Goal: Task Accomplishment & Management: Use online tool/utility

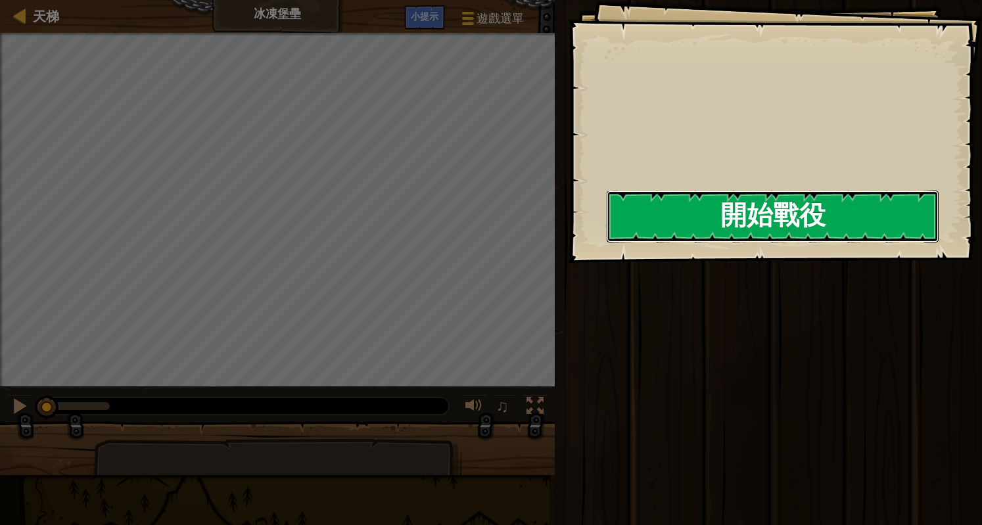
click at [755, 219] on button "開始戰役" at bounding box center [773, 217] width 332 height 52
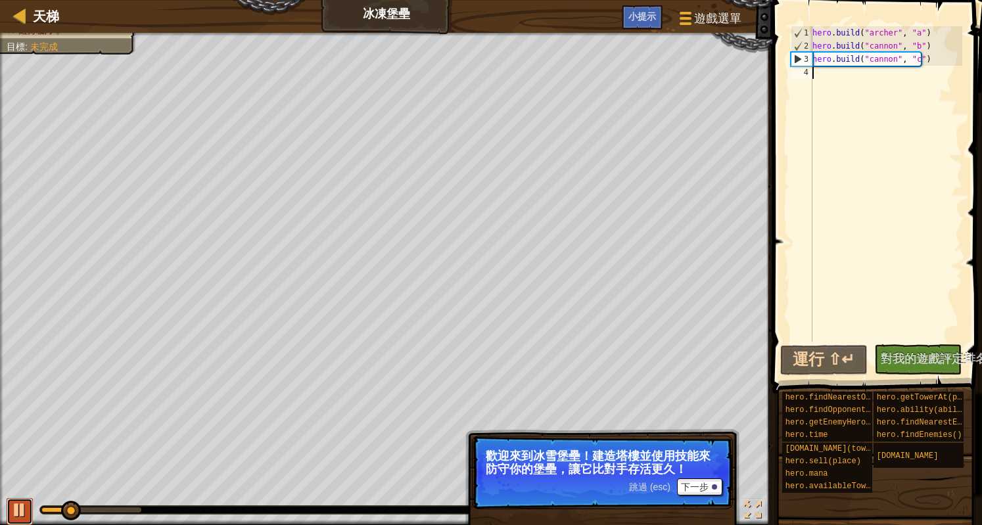
click at [16, 507] on div at bounding box center [19, 510] width 17 height 17
click at [698, 488] on button "下一步" at bounding box center [699, 487] width 45 height 17
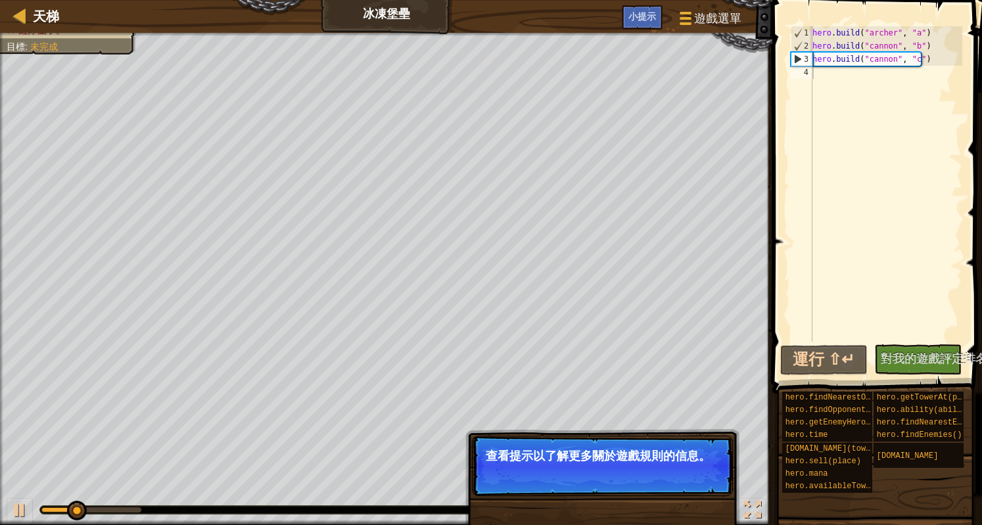
click at [684, 475] on button "下一步" at bounding box center [699, 473] width 45 height 17
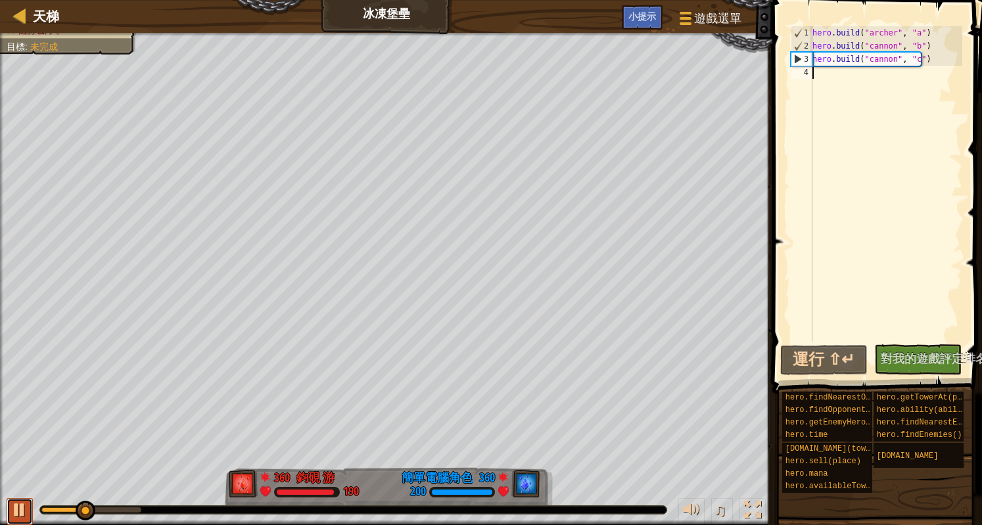
click at [11, 508] on div at bounding box center [19, 510] width 17 height 17
click at [636, 24] on div "小提示" at bounding box center [642, 17] width 41 height 24
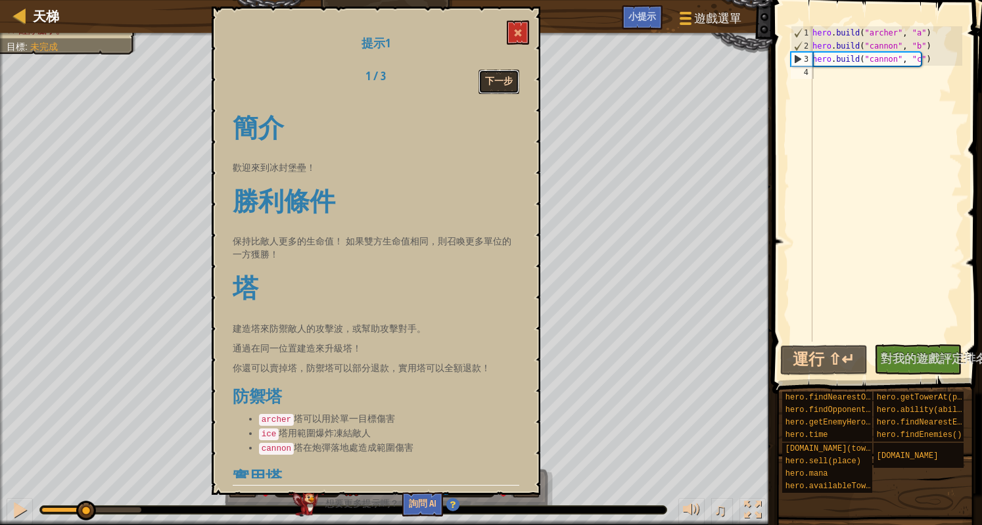
click at [501, 76] on button "下一步" at bounding box center [499, 82] width 41 height 24
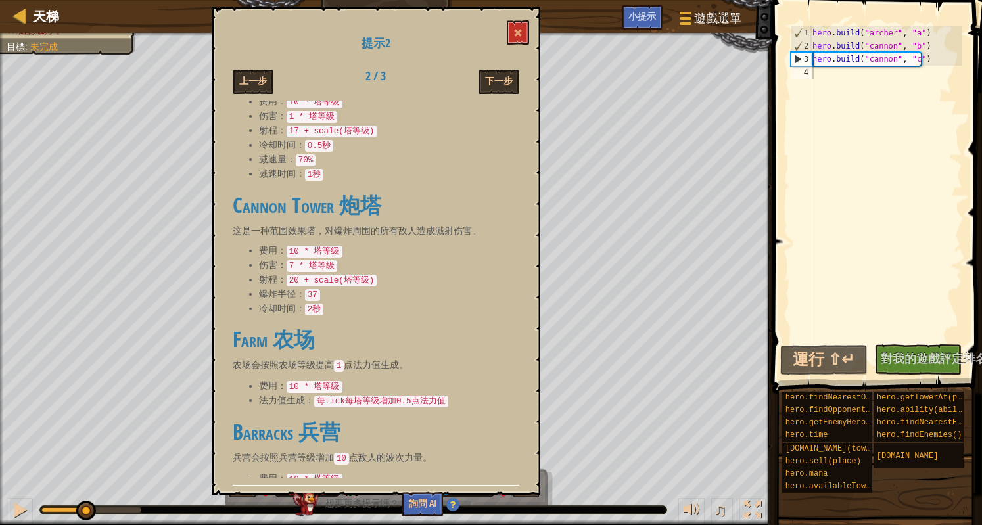
scroll to position [202, 0]
click at [518, 39] on button at bounding box center [518, 32] width 22 height 24
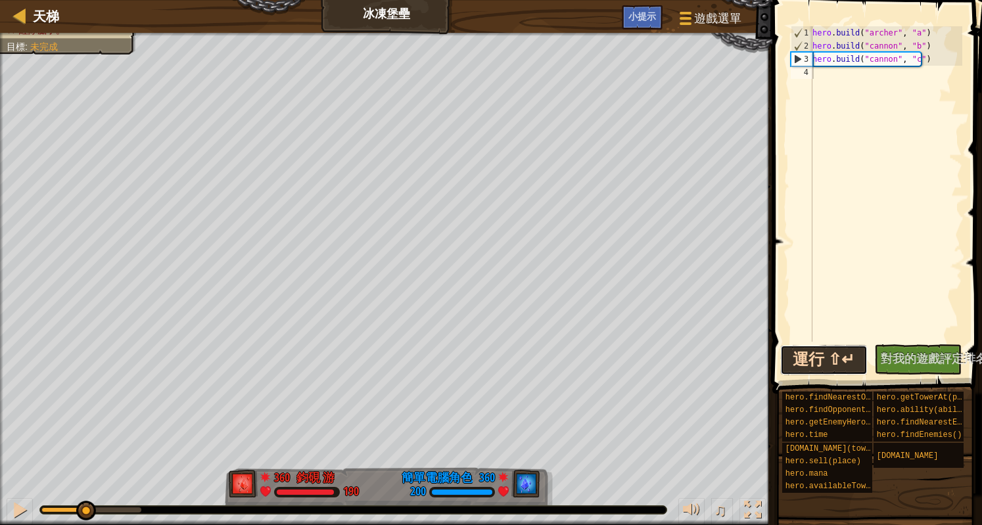
click at [818, 360] on button "運行 ⇧↵" at bounding box center [823, 360] width 87 height 30
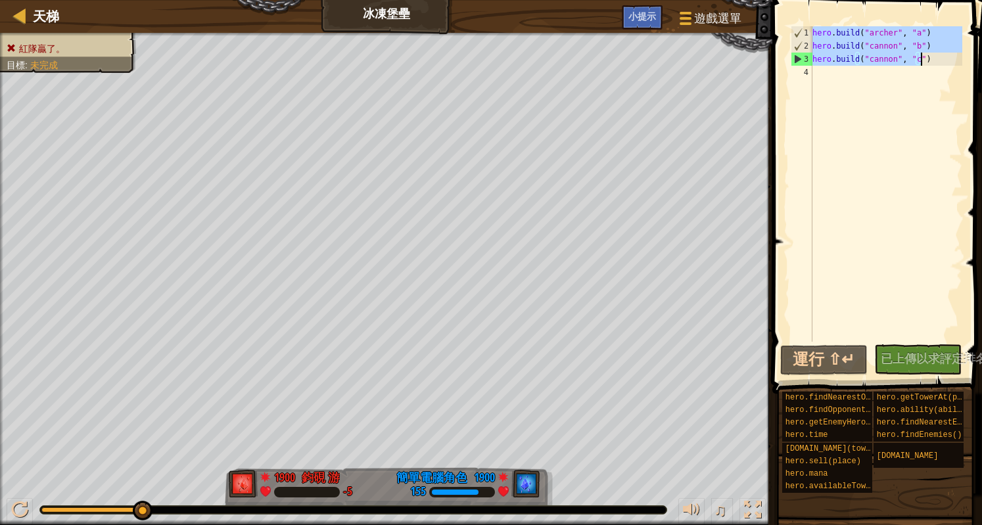
drag, startPoint x: 815, startPoint y: 29, endPoint x: 930, endPoint y: 62, distance: 119.8
click at [930, 62] on div "hero . build ( "archer" , "a" ) hero . build ( "cannon" , "b" ) hero . build ( …" at bounding box center [886, 197] width 153 height 342
type textarea "hero.build("cannon", "b") hero.build("cannon", "c")"
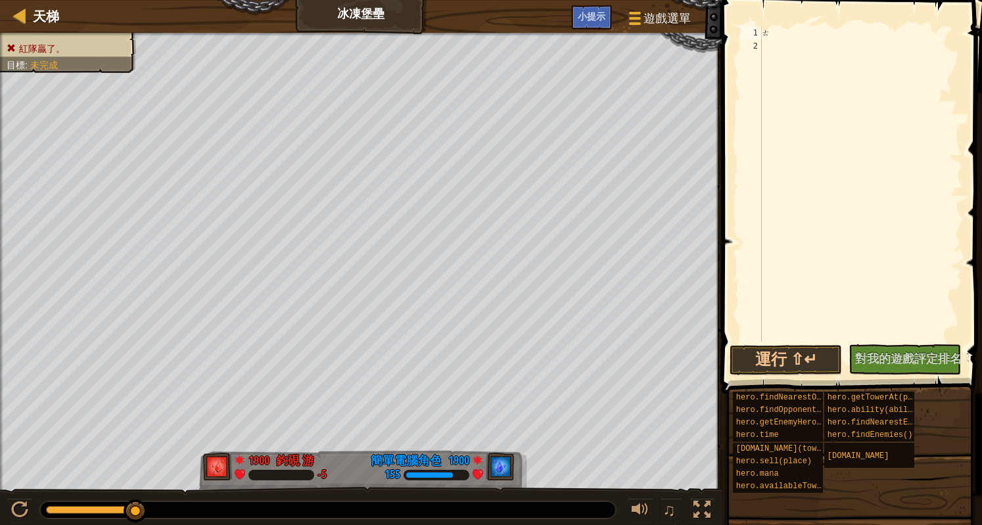
type textarea "ㄘ"
click at [630, 19] on span at bounding box center [634, 18] width 12 height 3
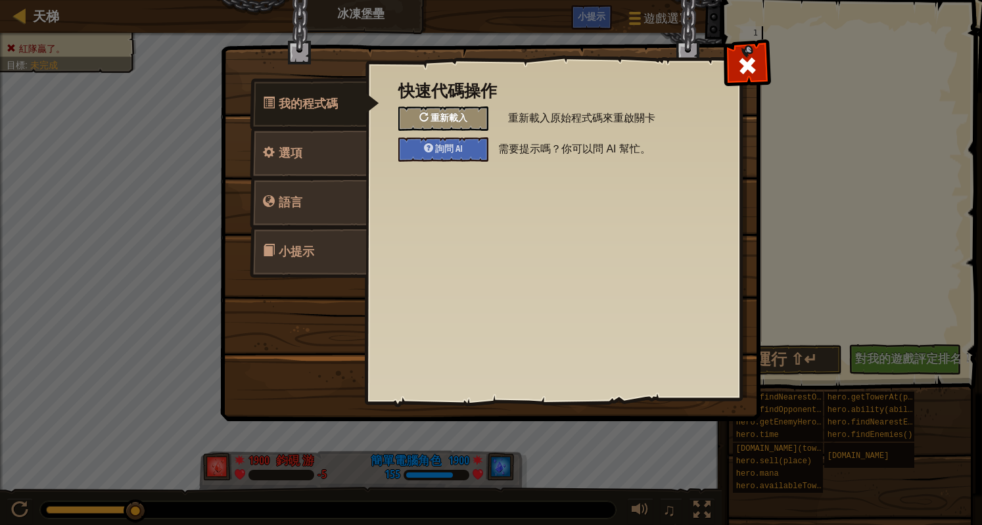
click at [437, 121] on span "重新載入" at bounding box center [449, 117] width 37 height 12
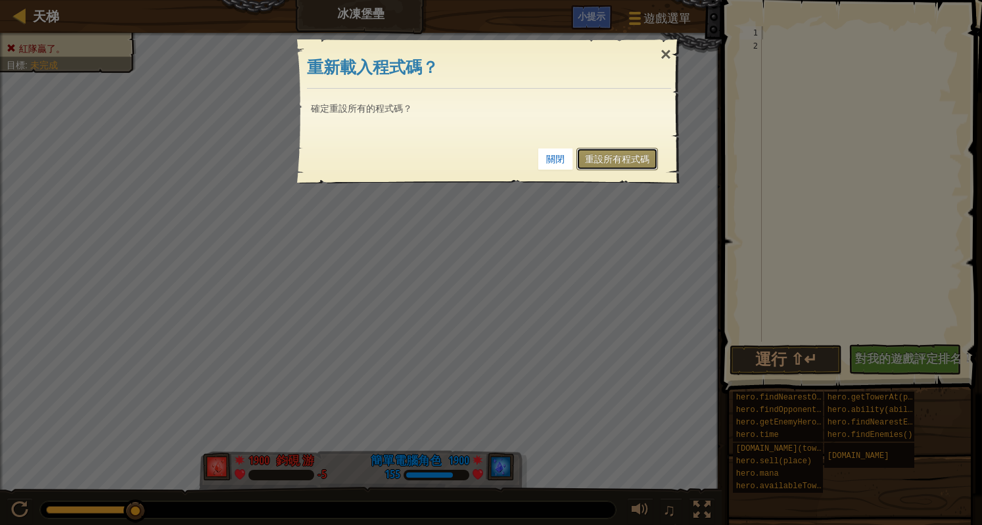
click at [611, 158] on link "重設所有程式碼" at bounding box center [618, 159] width 82 height 22
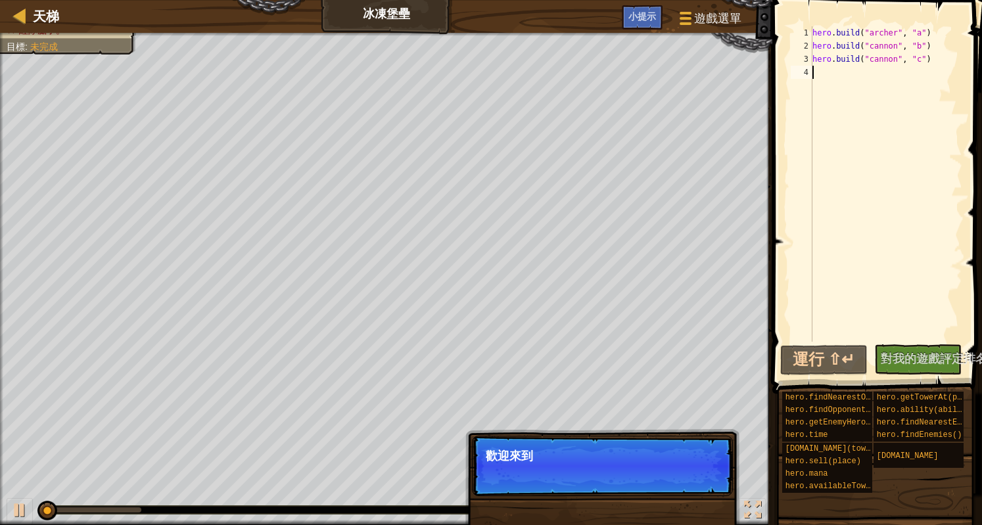
type textarea "ㄊ"
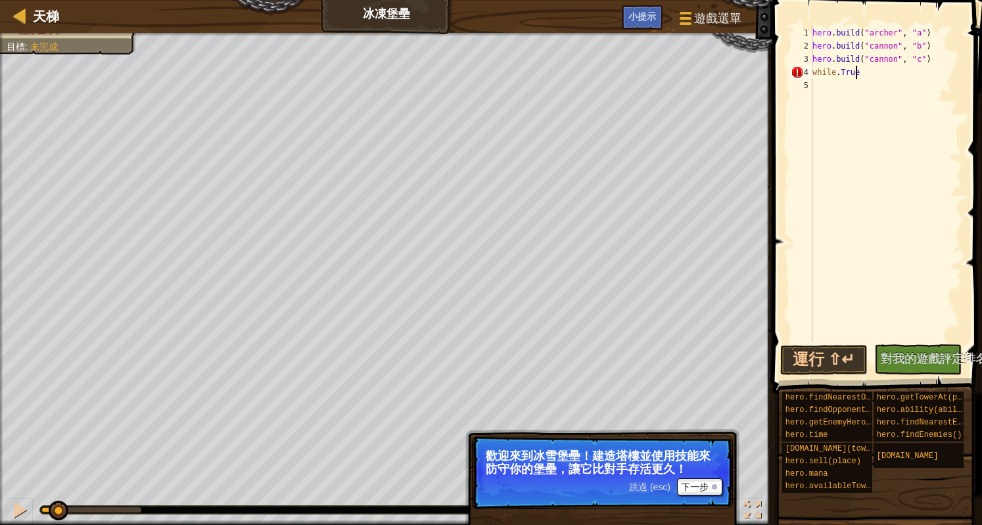
scroll to position [6, 3]
type textarea "while.True:"
click at [644, 20] on span "小提示" at bounding box center [642, 16] width 28 height 12
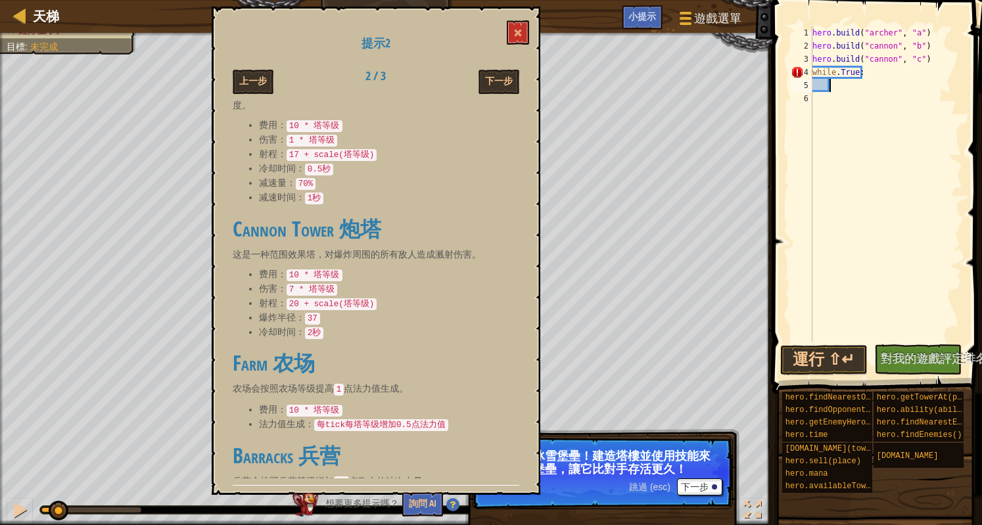
scroll to position [202, 0]
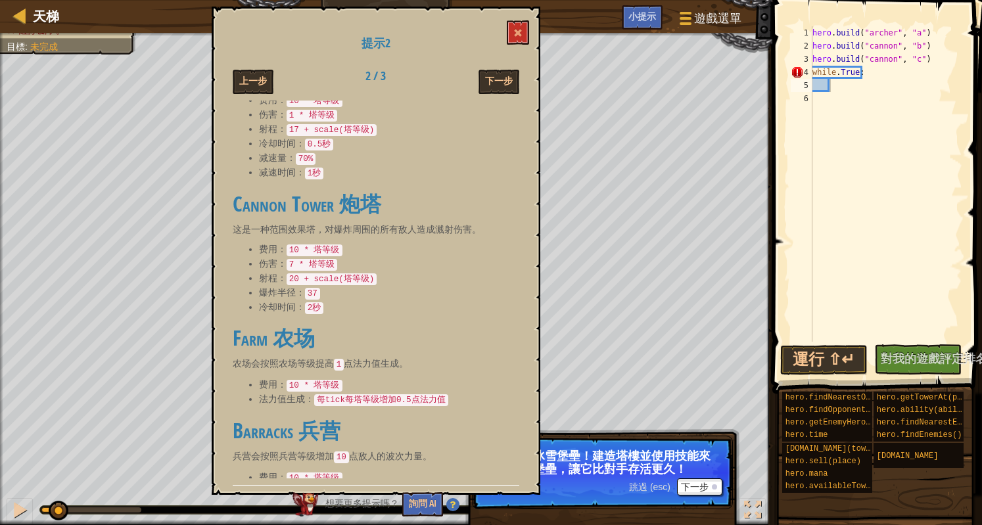
drag, startPoint x: 324, startPoint y: 360, endPoint x: 400, endPoint y: 350, distance: 76.2
click at [388, 378] on li "费用： 10 * 塔等级" at bounding box center [389, 385] width 260 height 14
click at [513, 27] on button at bounding box center [518, 32] width 22 height 24
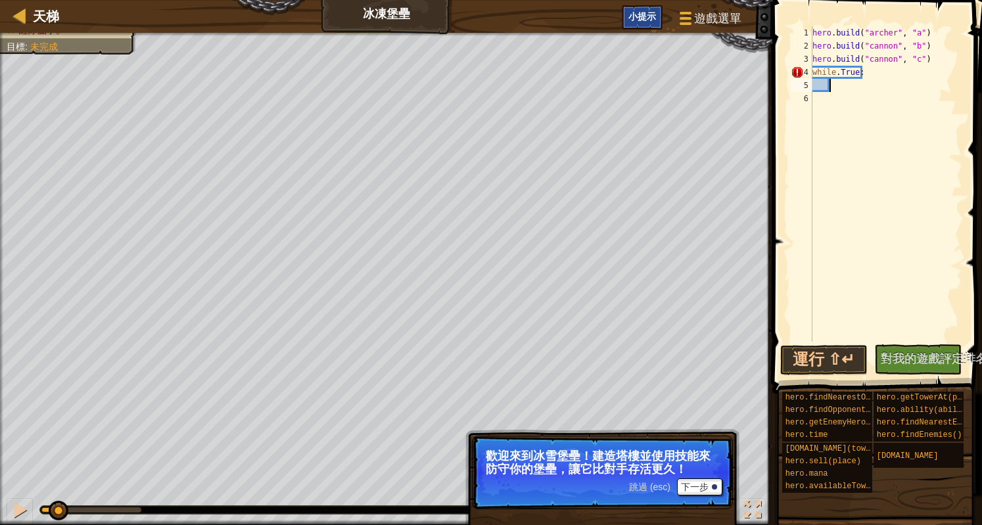
click at [655, 20] on span "小提示" at bounding box center [642, 16] width 28 height 12
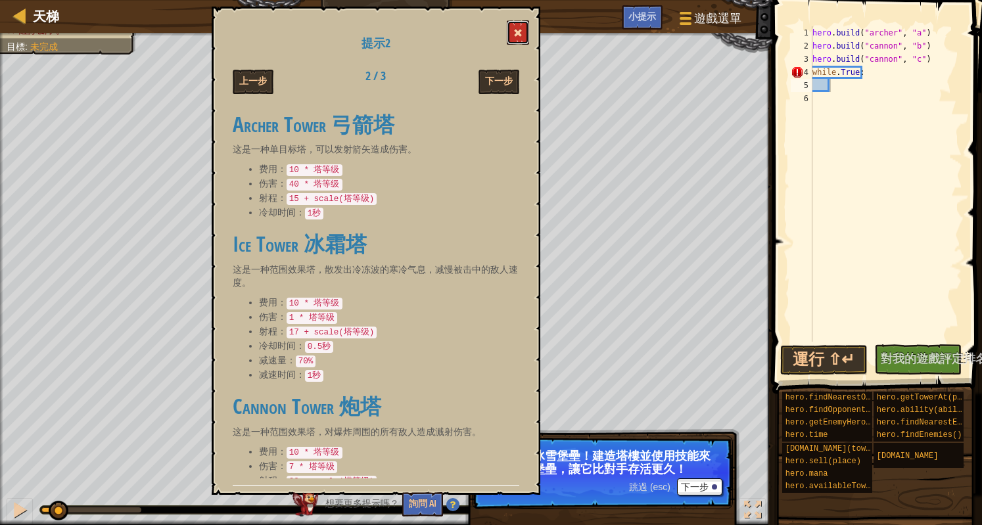
click at [516, 37] on span at bounding box center [517, 32] width 9 height 9
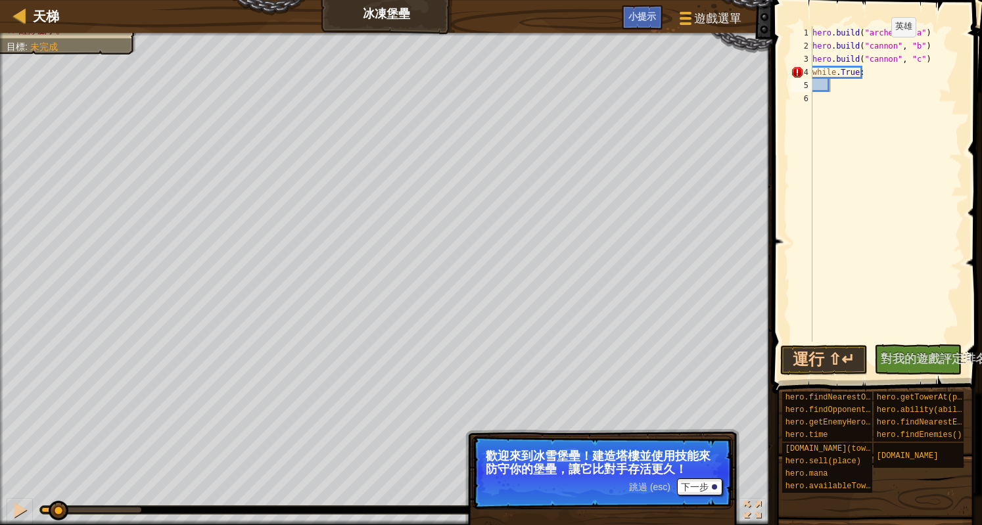
click at [875, 47] on div "hero . build ( "archer" , "a" ) hero . build ( "cannon" , "b" ) hero . build ( …" at bounding box center [886, 197] width 153 height 342
click at [872, 59] on div "hero . build ( "archer" , "a" ) hero . build ( "archer" , "b" ) hero . build ( …" at bounding box center [886, 197] width 153 height 342
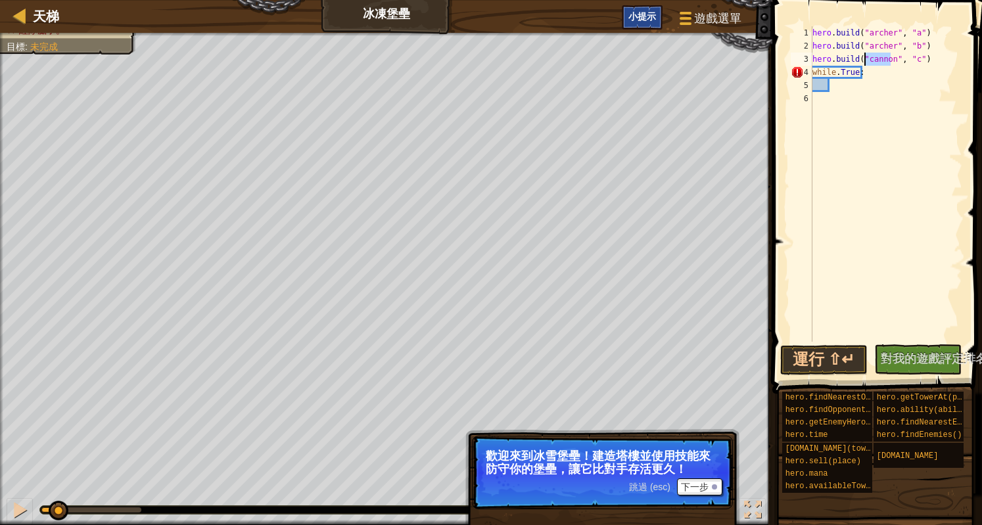
click at [647, 15] on span "小提示" at bounding box center [642, 16] width 28 height 12
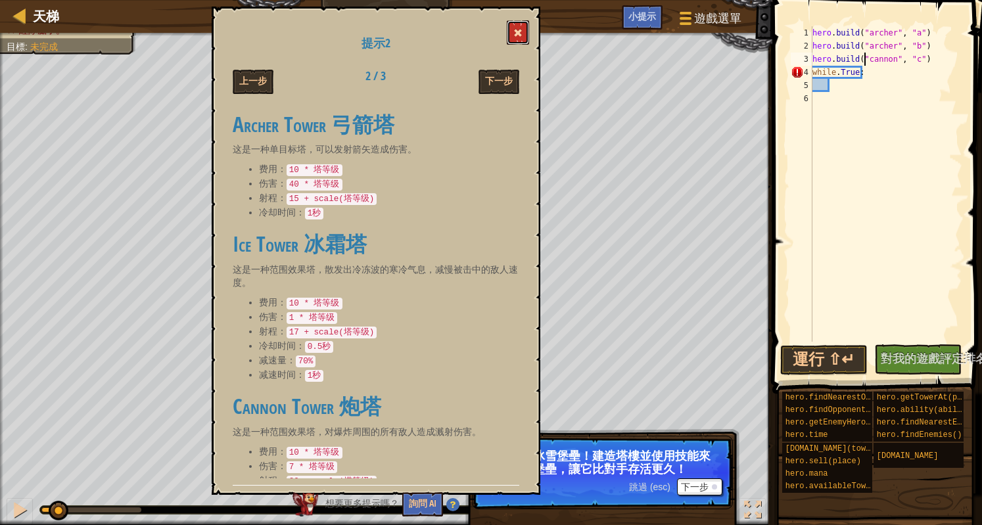
click at [517, 30] on span at bounding box center [517, 32] width 9 height 9
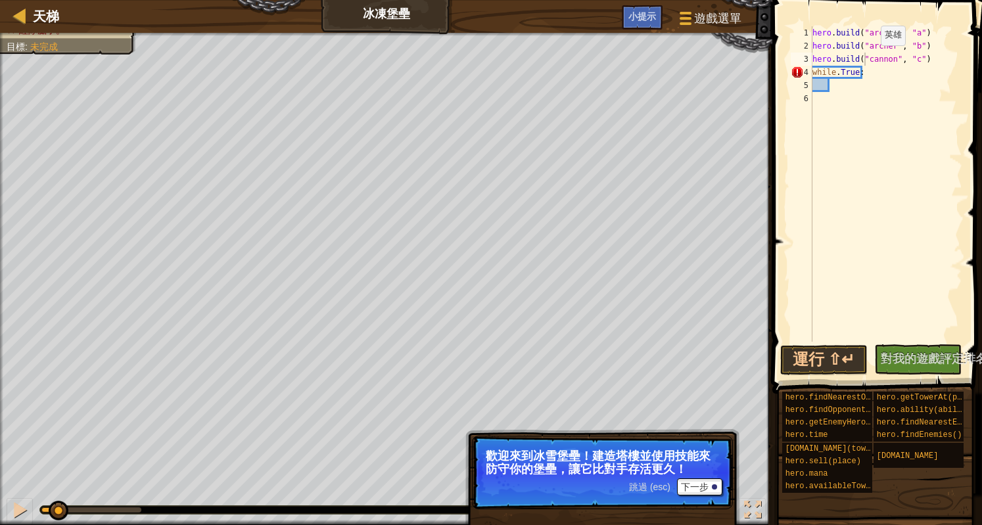
click at [872, 59] on div "hero . build ( "archer" , "a" ) hero . build ( "archer" , "b" ) hero . build ( …" at bounding box center [886, 197] width 153 height 342
click at [901, 57] on div "hero . build ( "archer" , "a" ) hero . build ( "archer" , "b" ) hero . build ( …" at bounding box center [886, 197] width 153 height 342
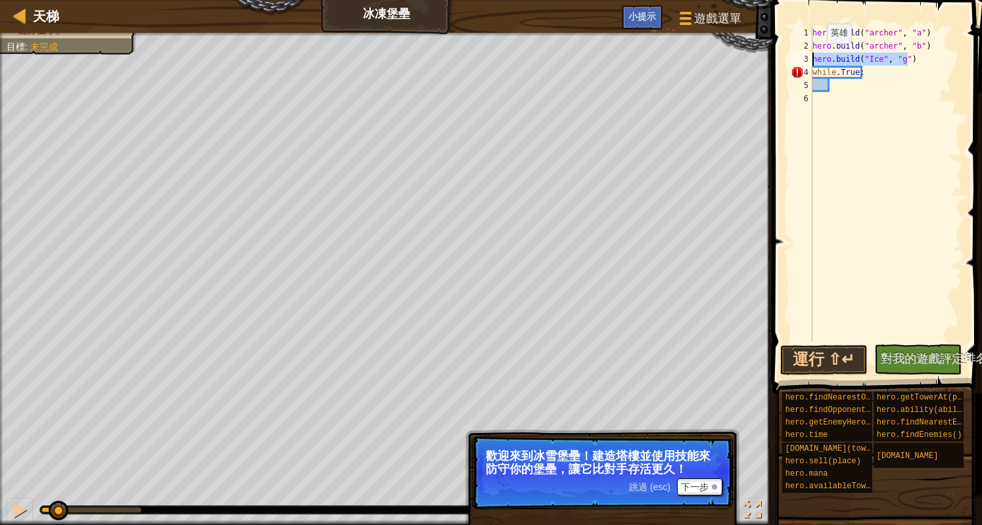
drag, startPoint x: 916, startPoint y: 59, endPoint x: 806, endPoint y: 57, distance: 110.5
click at [806, 57] on div "hero.build("Ice", "g") 1 2 3 4 5 6 hero . build ( "archer" , "a" ) hero . build…" at bounding box center [875, 184] width 174 height 316
type textarea "hero.build("Ice", "g")"
click at [682, 486] on button "下一步" at bounding box center [699, 487] width 45 height 17
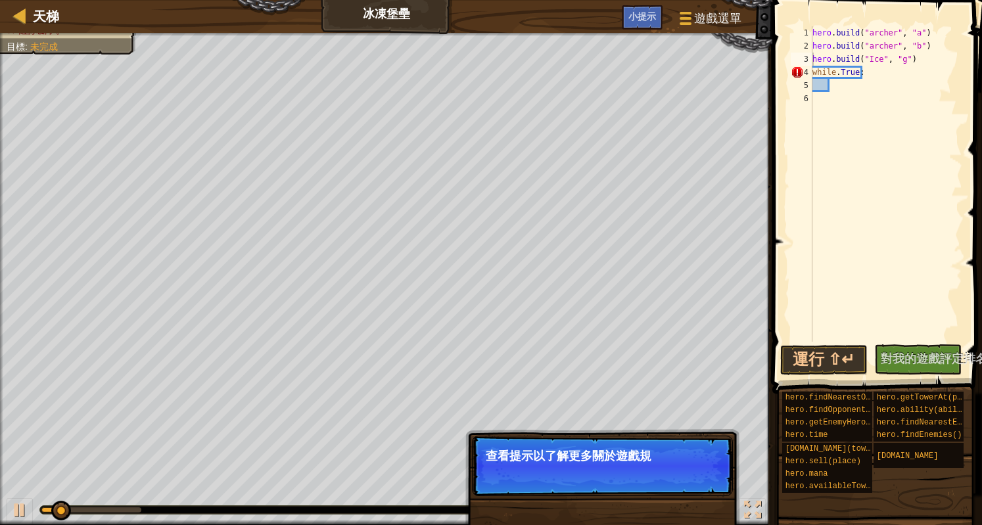
click at [686, 484] on p "跳過 (esc) 下一步 查看提示以了解更多關於遊戲規" at bounding box center [602, 466] width 261 height 60
click at [688, 473] on button "下一步" at bounding box center [699, 473] width 45 height 17
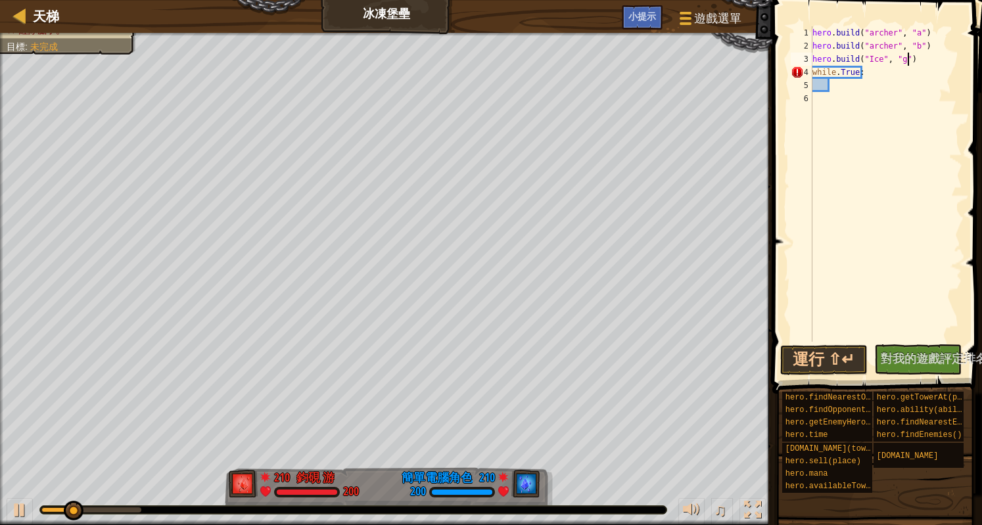
click at [923, 59] on div "hero . build ( "archer" , "a" ) hero . build ( "archer" , "b" ) hero . build ( …" at bounding box center [886, 197] width 153 height 342
paste textarea "hero.build("Ice", "g")"
click at [899, 68] on div "hero . build ( "archer" , "a" ) hero . build ( "archer" , "b" ) hero . build ( …" at bounding box center [886, 197] width 153 height 342
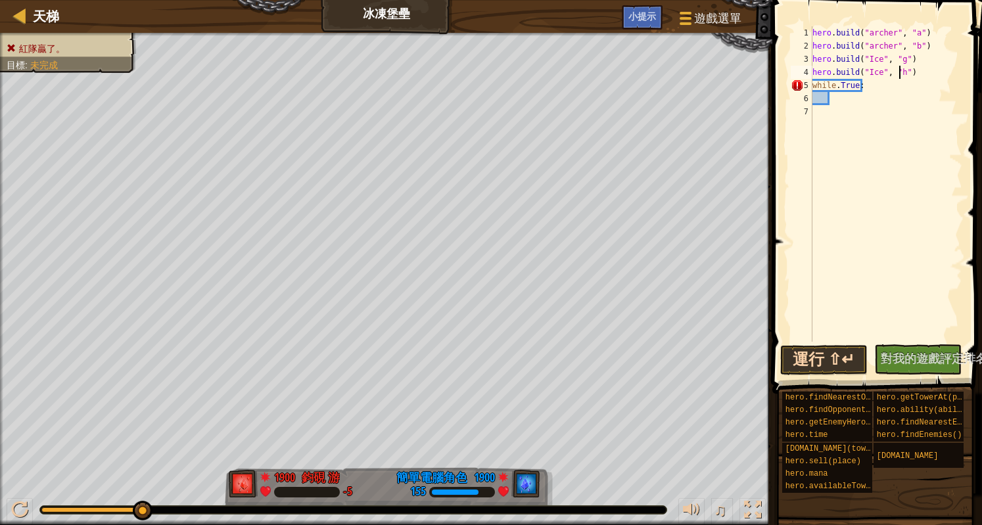
type textarea "hero.build("Ice", "h")"
click at [855, 358] on button "運行 ⇧↵" at bounding box center [823, 360] width 87 height 30
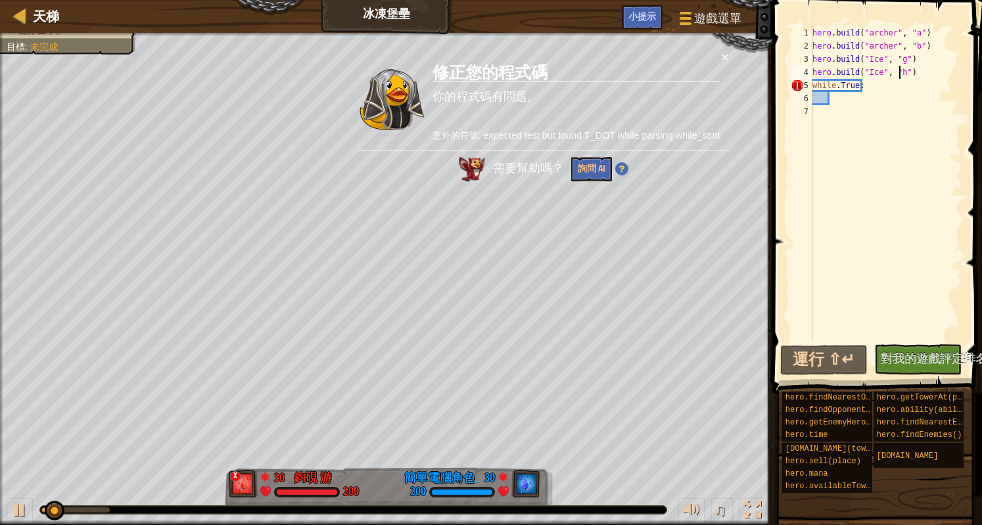
click at [847, 97] on div "hero . build ( "archer" , "a" ) hero . build ( "archer" , "b" ) hero . build ( …" at bounding box center [886, 197] width 153 height 342
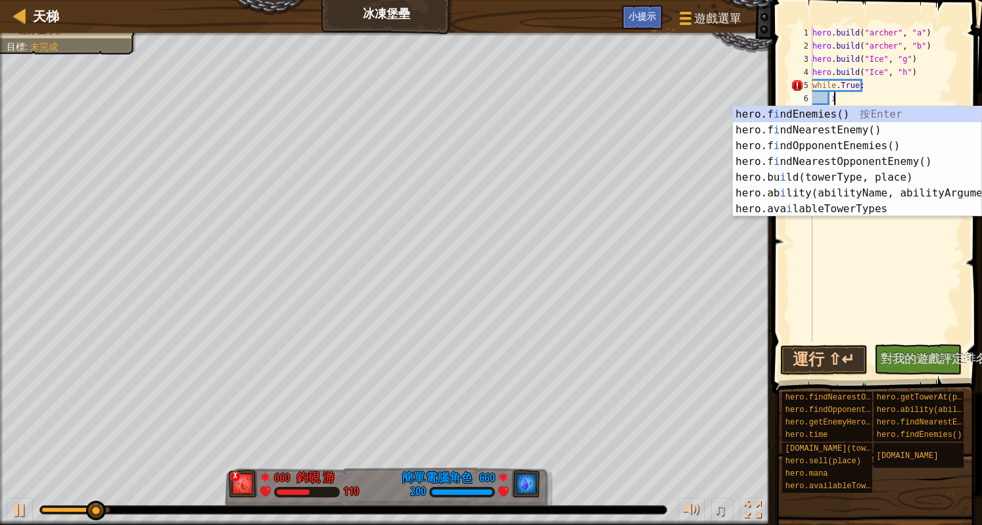
scroll to position [6, 1]
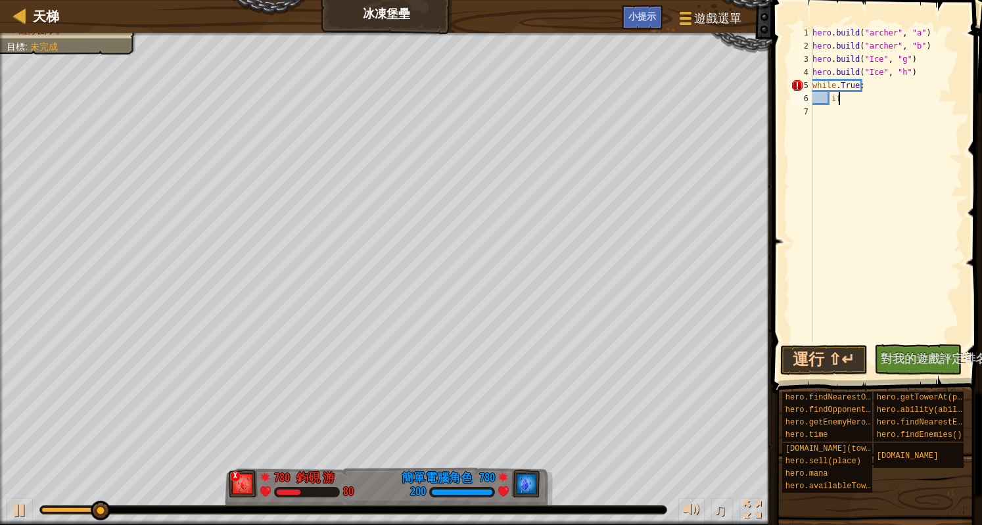
type textarea "i"
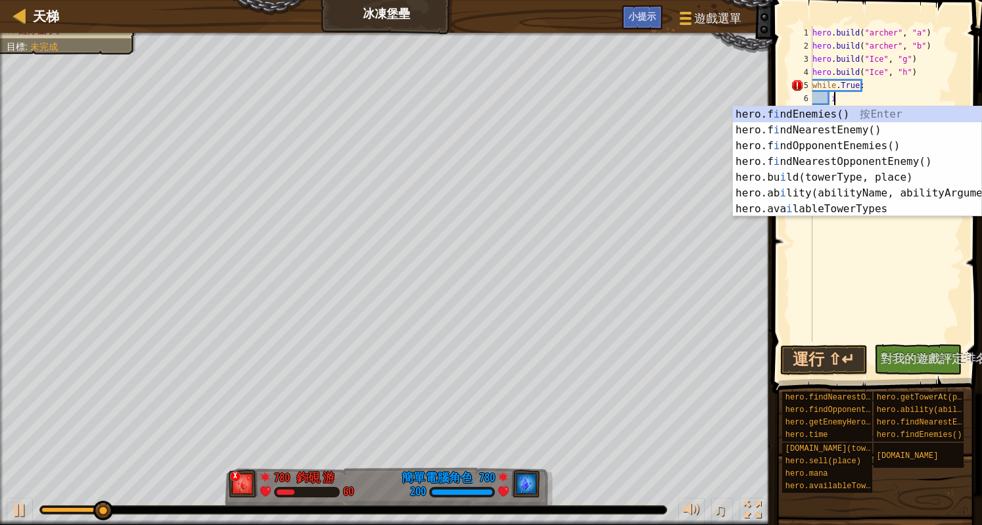
scroll to position [6, 1]
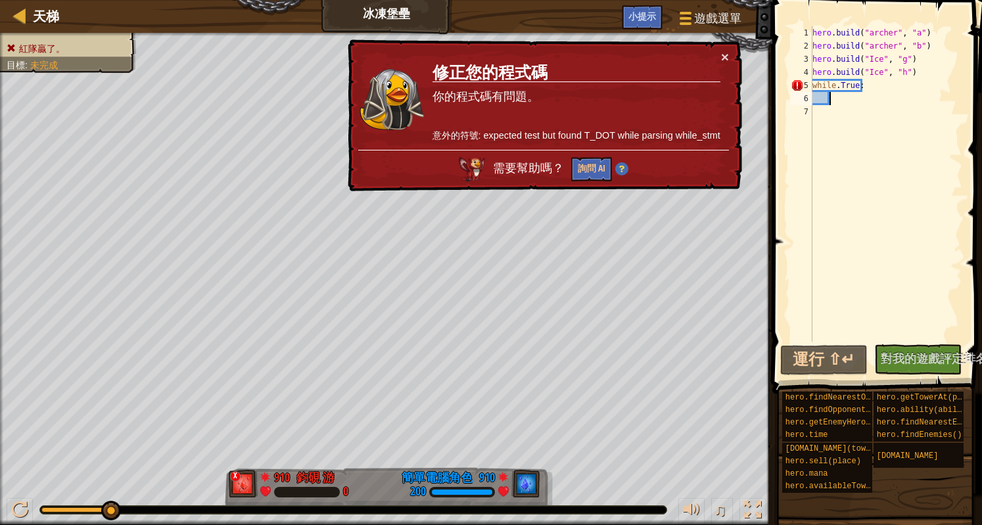
click at [922, 75] on div "hero . build ( "archer" , "a" ) hero . build ( "archer" , "b" ) hero . build ( …" at bounding box center [886, 197] width 153 height 342
type textarea "hero.build("Ice", "h")"
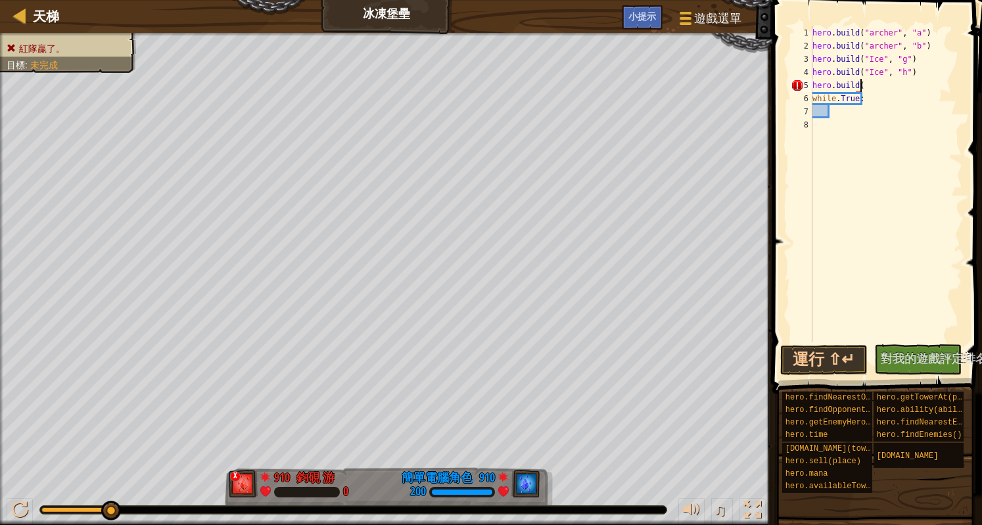
scroll to position [6, 3]
click at [656, 15] on div "小提示" at bounding box center [642, 17] width 41 height 24
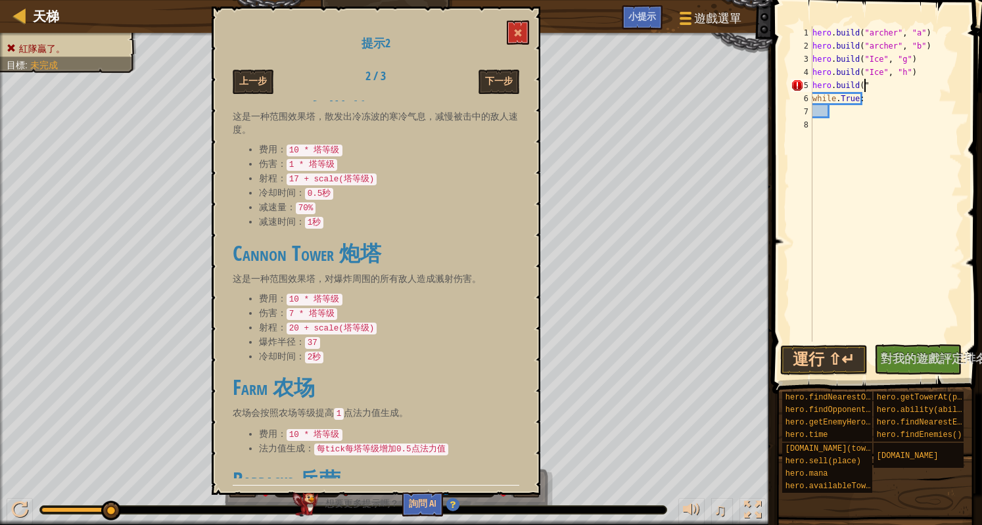
scroll to position [202, 0]
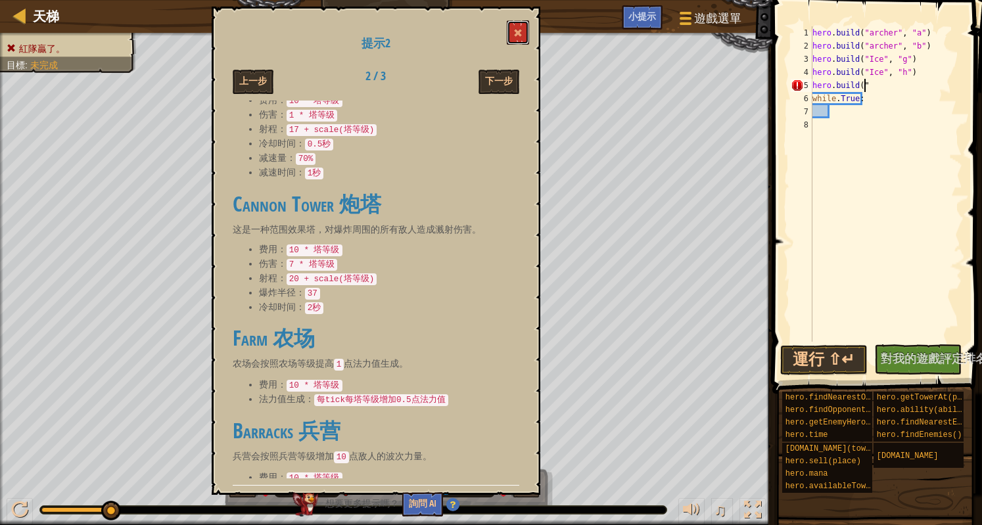
click at [515, 32] on span at bounding box center [517, 32] width 9 height 9
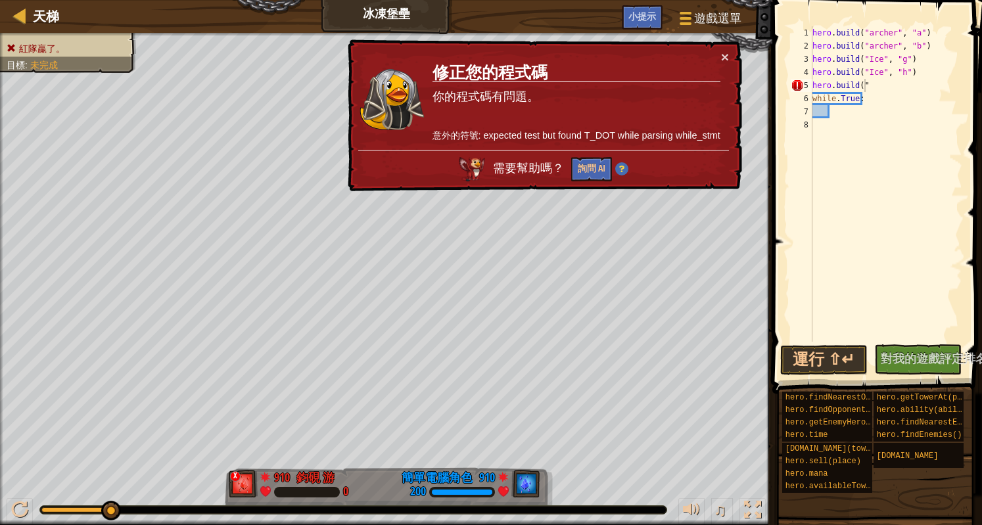
click at [890, 88] on div "hero . build ( "archer" , "a" ) hero . build ( "archer" , "b" ) hero . build ( …" at bounding box center [886, 197] width 153 height 342
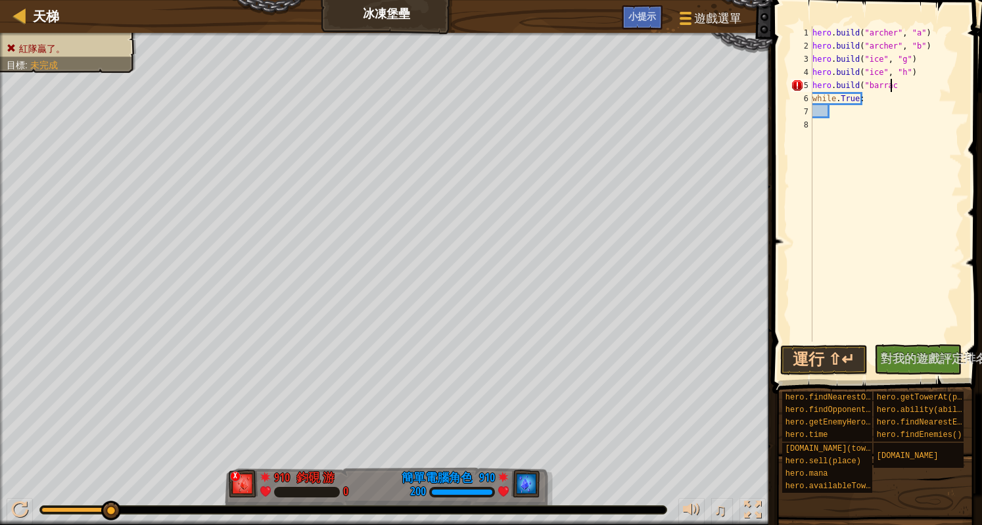
scroll to position [6, 5]
click at [636, 14] on span "小提示" at bounding box center [642, 16] width 28 height 12
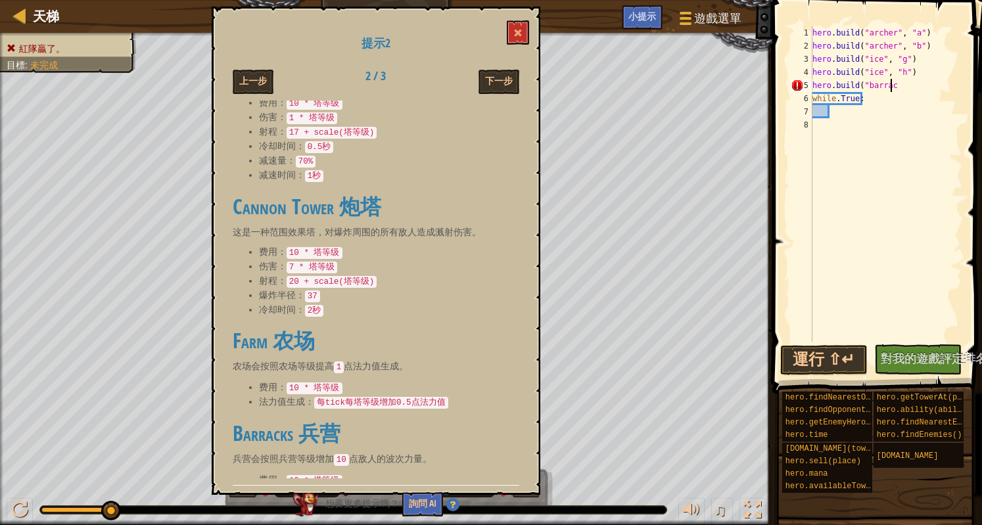
scroll to position [202, 0]
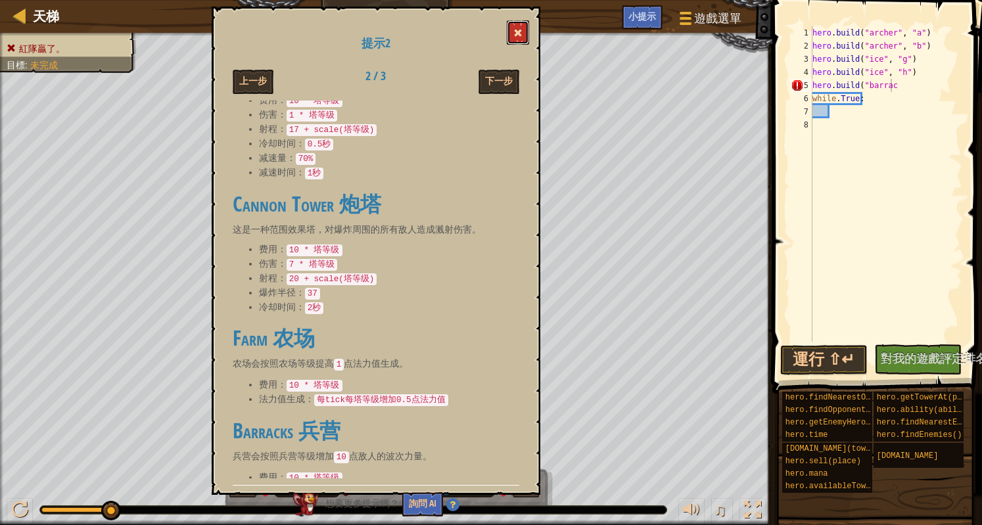
click at [519, 34] on span at bounding box center [517, 32] width 9 height 9
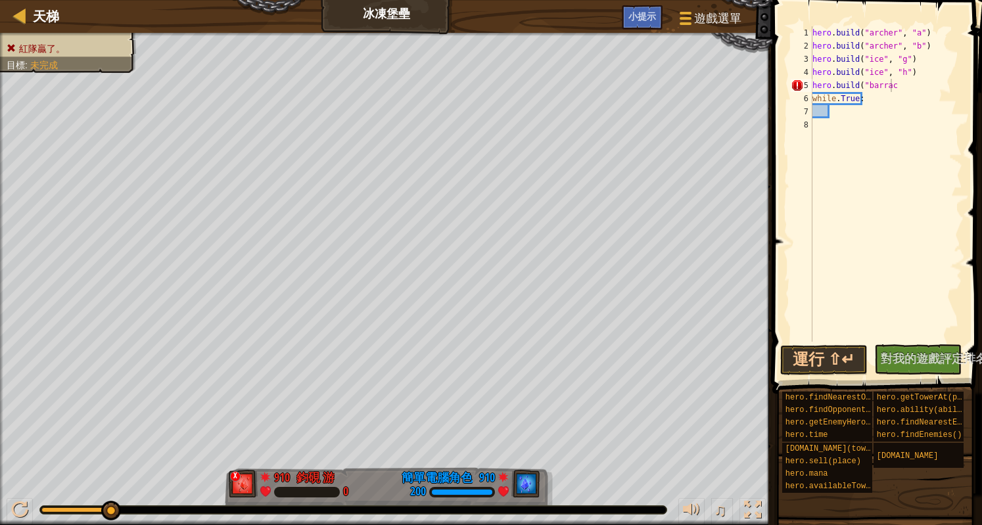
click at [909, 95] on div "hero . build ( "archer" , "a" ) hero . build ( "archer" , "b" ) hero . build ( …" at bounding box center [886, 197] width 153 height 342
click at [911, 98] on div "hero . build ( "archer" , "a" ) hero . build ( "archer" , "b" ) hero . build ( …" at bounding box center [886, 197] width 153 height 342
click at [903, 84] on div "hero . build ( "archer" , "a" ) hero . build ( "archer" , "b" ) hero . build ( …" at bounding box center [886, 197] width 153 height 342
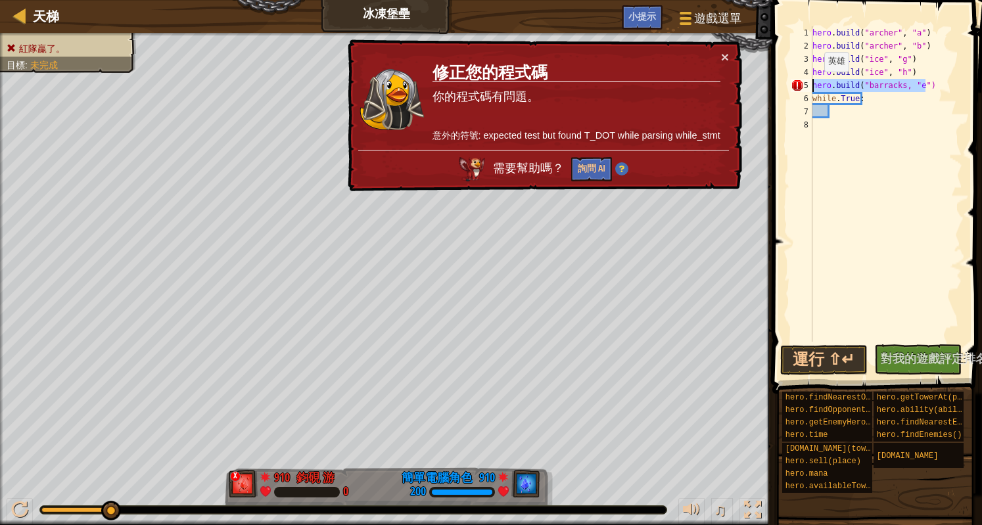
drag, startPoint x: 936, startPoint y: 85, endPoint x: 812, endPoint y: 85, distance: 124.3
click at [812, 85] on div "hero.build("barracks, "e") 1 2 3 4 5 6 7 8 hero . build ( "archer" , "a" ) hero…" at bounding box center [875, 184] width 174 height 316
type textarea "hero.build("barracks, "e")"
click at [934, 85] on div "hero . build ( "archer" , "a" ) hero . build ( "archer" , "b" ) hero . build ( …" at bounding box center [886, 184] width 153 height 316
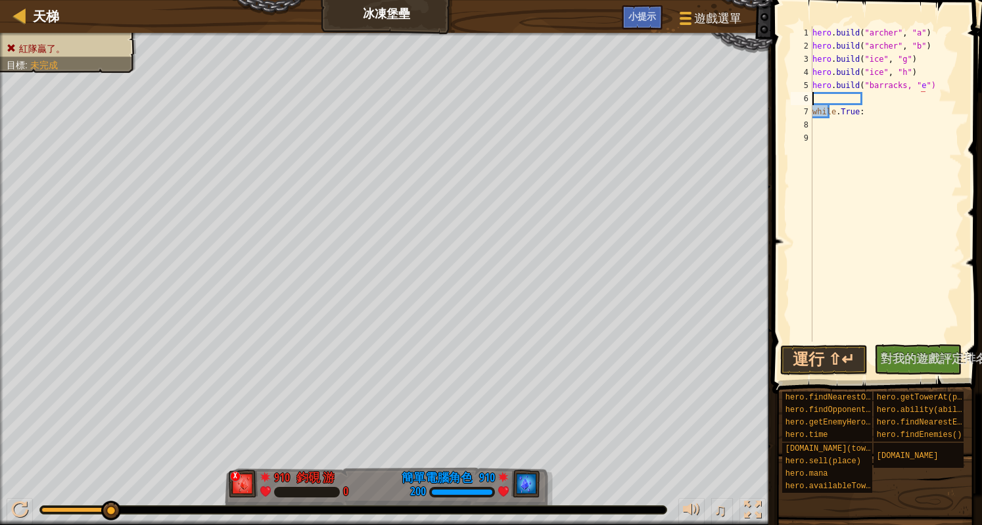
scroll to position [6, 0]
paste textarea "hero.build("barracks, "e")"
click at [915, 97] on div "hero . build ( "archer" , "a" ) hero . build ( "archer" , "b" ) hero . build ( …" at bounding box center [886, 197] width 153 height 342
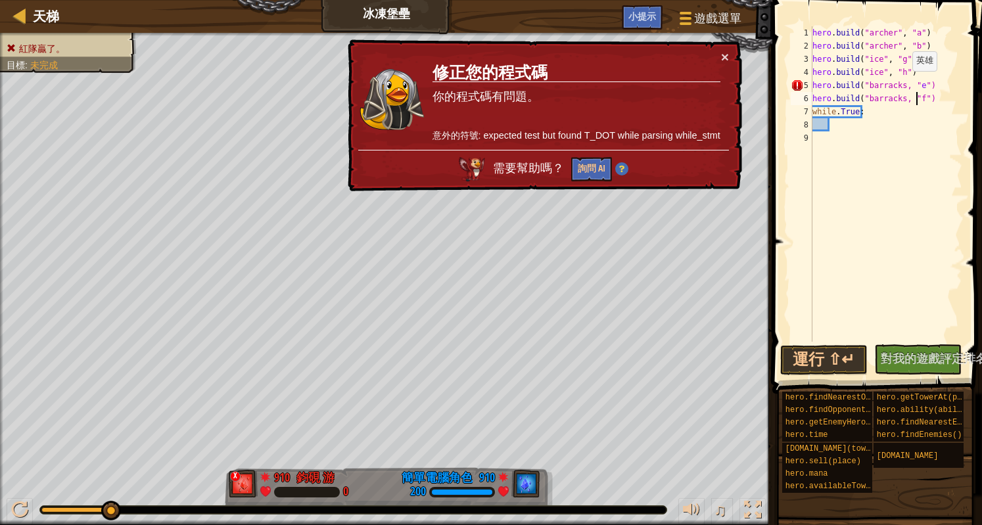
click at [901, 84] on div "hero . build ( "archer" , "a" ) hero . build ( "archer" , "b" ) hero . build ( …" at bounding box center [886, 197] width 153 height 342
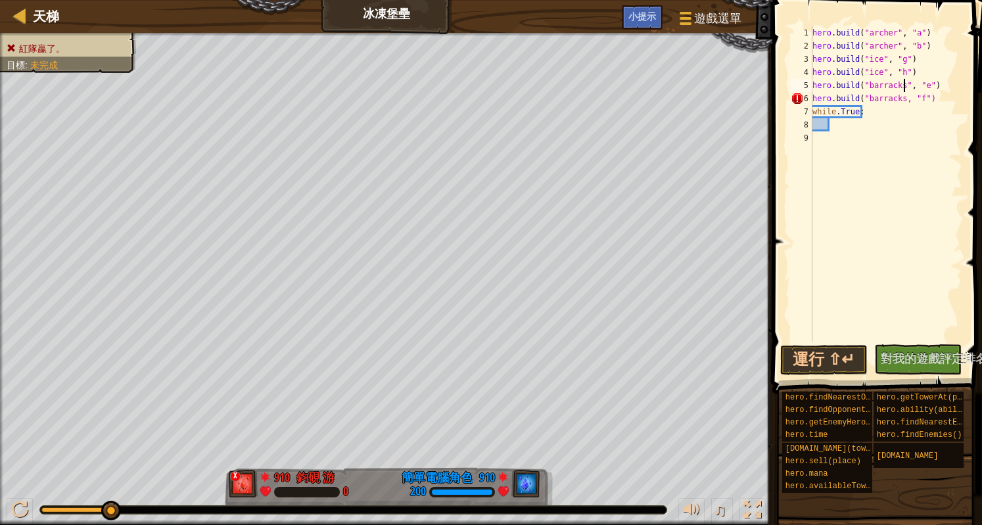
click at [897, 99] on div "hero . build ( "archer" , "a" ) hero . build ( "archer" , "b" ) hero . build ( …" at bounding box center [886, 197] width 153 height 342
type textarea "hero.build("barracks", "f")"
click at [939, 103] on div "hero . build ( "archer" , "a" ) hero . build ( "archer" , "b" ) hero . build ( …" at bounding box center [886, 197] width 153 height 342
type textarea "hero.build("cannon", "c")"
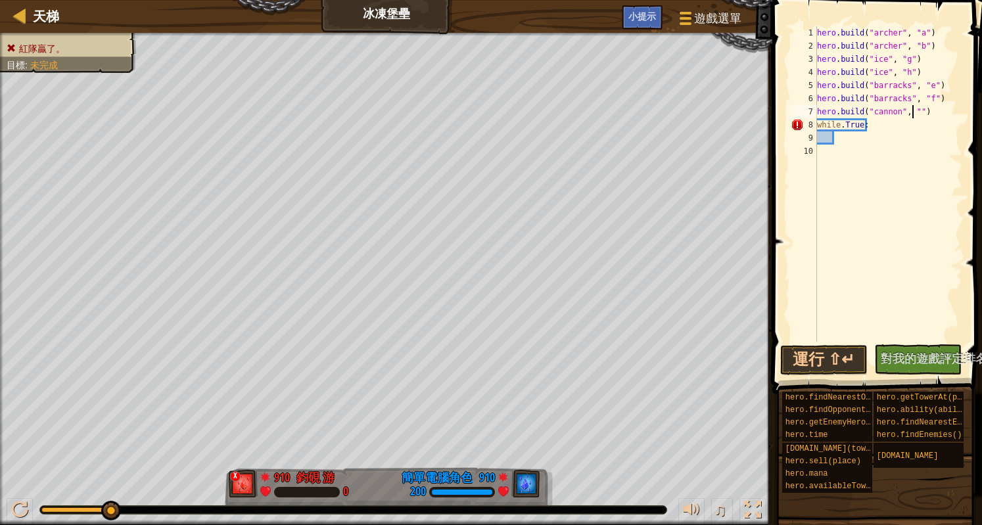
scroll to position [6, 8]
click at [934, 111] on div "hero . build ( "archer" , "a" ) hero . build ( "archer" , "b" ) hero . build ( …" at bounding box center [889, 197] width 148 height 342
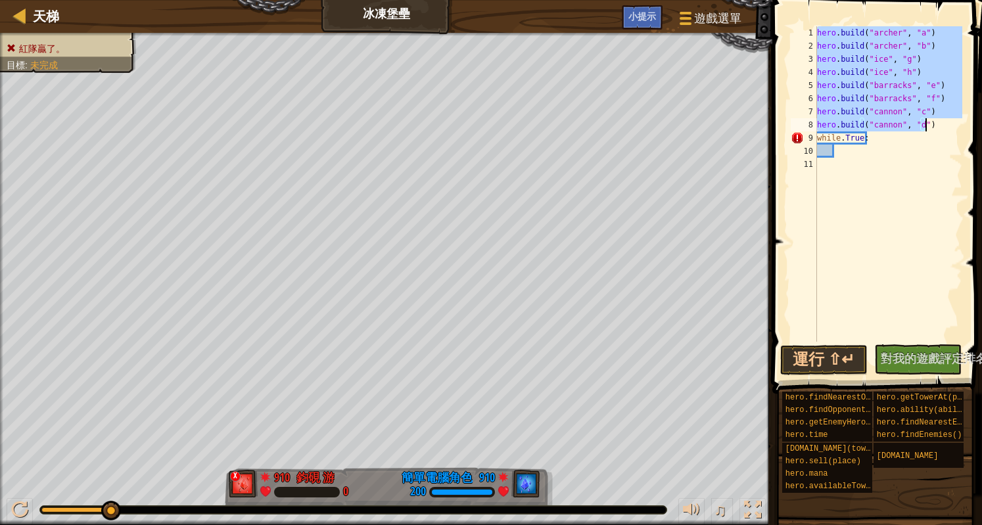
drag, startPoint x: 817, startPoint y: 36, endPoint x: 942, endPoint y: 123, distance: 152.5
click at [942, 123] on div "hero . build ( "archer" , "a" ) hero . build ( "archer" , "b" ) hero . build ( …" at bounding box center [889, 197] width 148 height 342
type textarea "hero.build("cannon", "c") hero.build("cannon", "d")"
click at [849, 156] on div "hero . build ( "archer" , "a" ) hero . build ( "archer" , "b" ) hero . build ( …" at bounding box center [889, 197] width 148 height 342
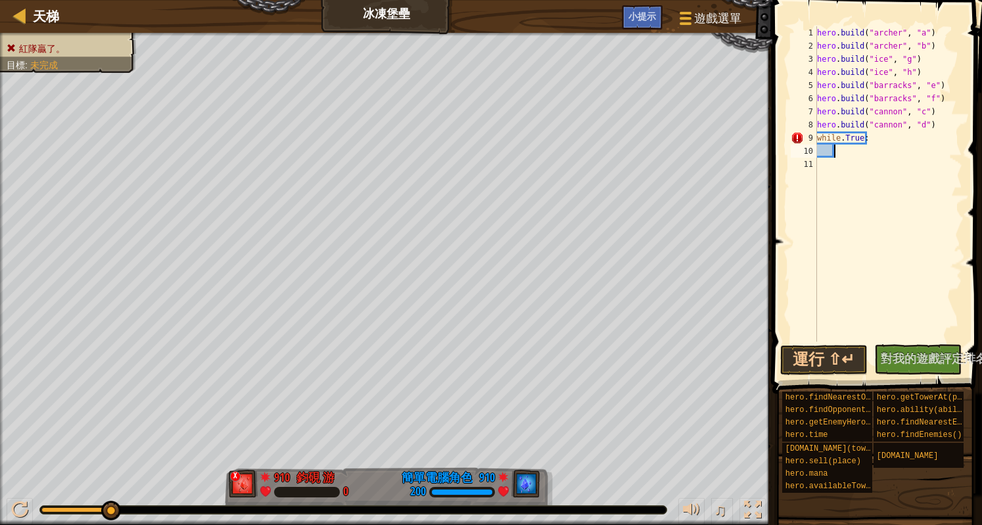
scroll to position [6, 1]
paste textarea "hero.build("cannon", "d")"
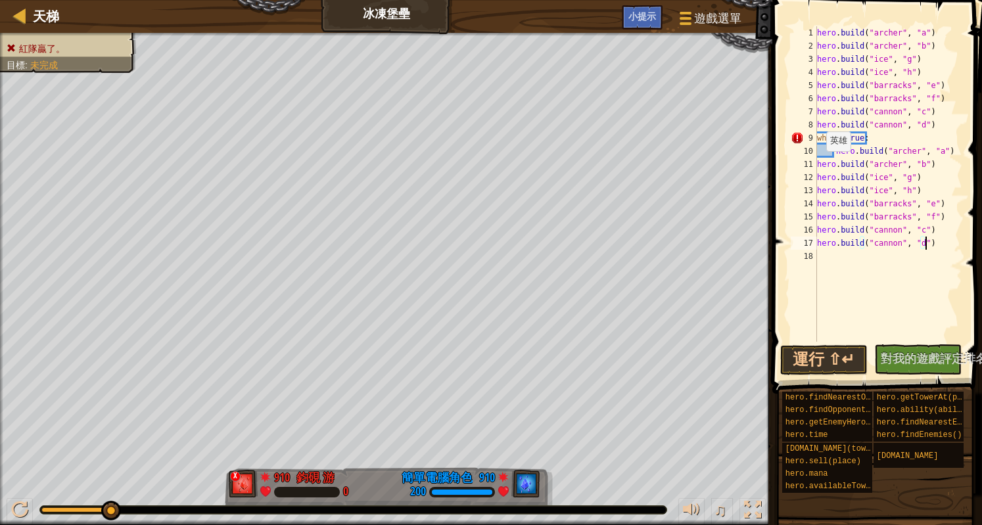
click at [819, 164] on div "hero . build ( "archer" , "a" ) hero . build ( "archer" , "b" ) hero . build ( …" at bounding box center [889, 197] width 148 height 342
click at [818, 174] on div "hero . build ( "archer" , "a" ) hero . build ( "archer" , "b" ) hero . build ( …" at bounding box center [889, 197] width 148 height 342
click at [818, 187] on div "hero . build ( "archer" , "a" ) hero . build ( "archer" , "b" ) hero . build ( …" at bounding box center [889, 197] width 148 height 342
click at [818, 205] on div "hero . build ( "archer" , "a" ) hero . build ( "archer" , "b" ) hero . build ( …" at bounding box center [889, 197] width 148 height 342
click at [820, 220] on div "hero . build ( "archer" , "a" ) hero . build ( "archer" , "b" ) hero . build ( …" at bounding box center [889, 197] width 148 height 342
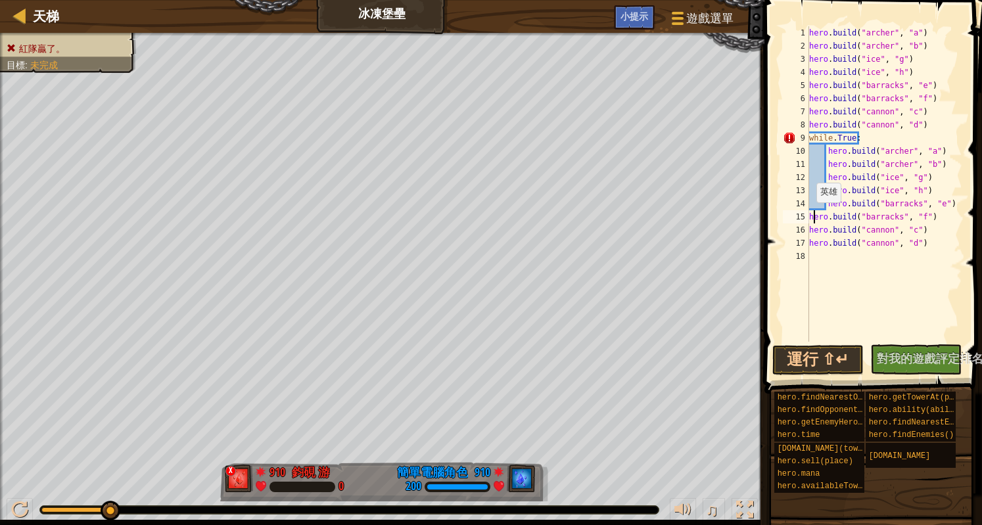
click at [809, 215] on div "hero . build ( "archer" , "a" ) hero . build ( "archer" , "b" ) hero . build ( …" at bounding box center [885, 197] width 156 height 342
click at [810, 228] on div "hero . build ( "archer" , "a" ) hero . build ( "archer" , "b" ) hero . build ( …" at bounding box center [885, 197] width 156 height 342
click at [810, 245] on div "hero . build ( "archer" , "a" ) hero . build ( "archer" , "b" ) hero . build ( …" at bounding box center [885, 197] width 156 height 342
click at [826, 215] on div "hero . build ( "archer" , "a" ) hero . build ( "archer" , "b" ) hero . build ( …" at bounding box center [885, 197] width 156 height 342
click at [840, 353] on button "運行 ⇧↵" at bounding box center [817, 360] width 91 height 30
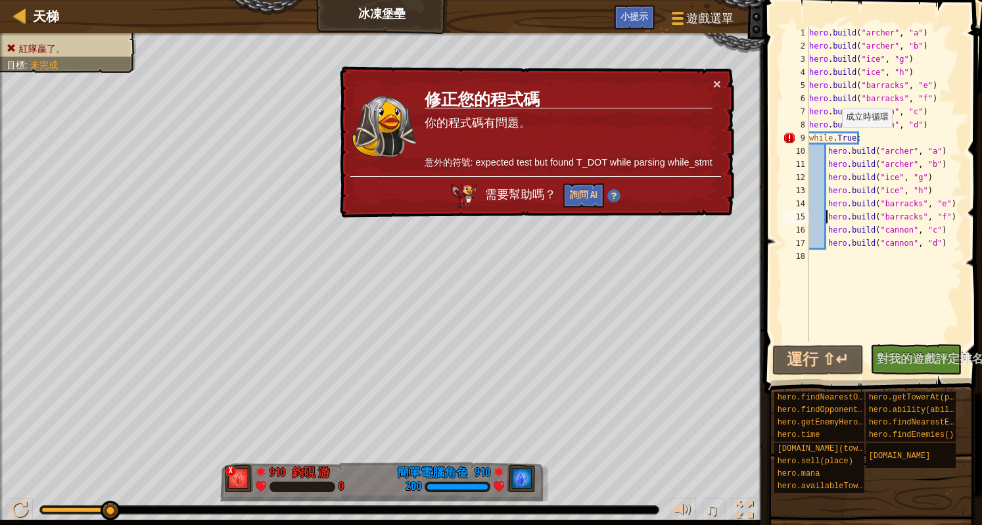
click at [835, 140] on div "hero . build ( "archer" , "a" ) hero . build ( "archer" , "b" ) hero . build ( …" at bounding box center [885, 197] width 156 height 342
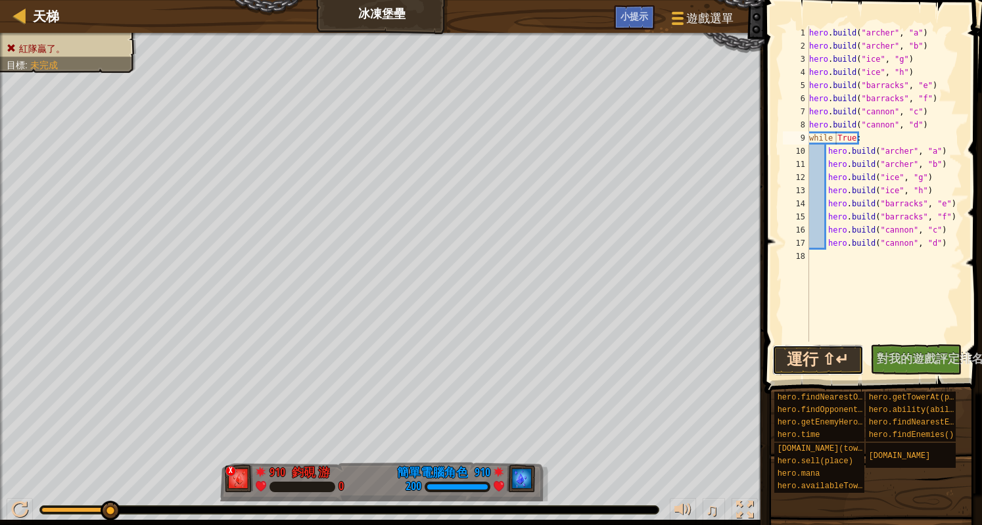
click at [828, 357] on button "運行 ⇧↵" at bounding box center [817, 360] width 91 height 30
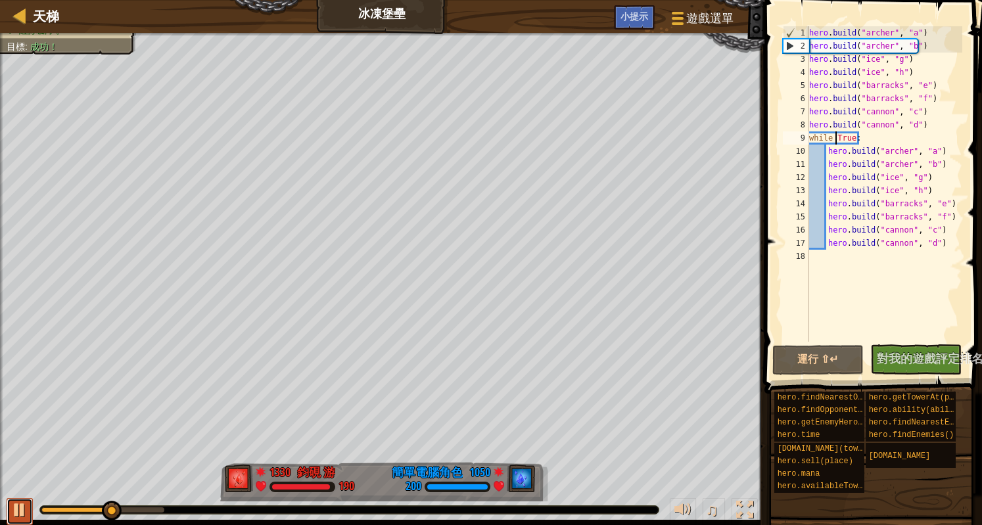
click at [15, 509] on div at bounding box center [19, 510] width 17 height 17
click at [897, 69] on div "hero . build ( "archer" , "a" ) hero . build ( "archer" , "b" ) hero . build ( …" at bounding box center [885, 197] width 156 height 342
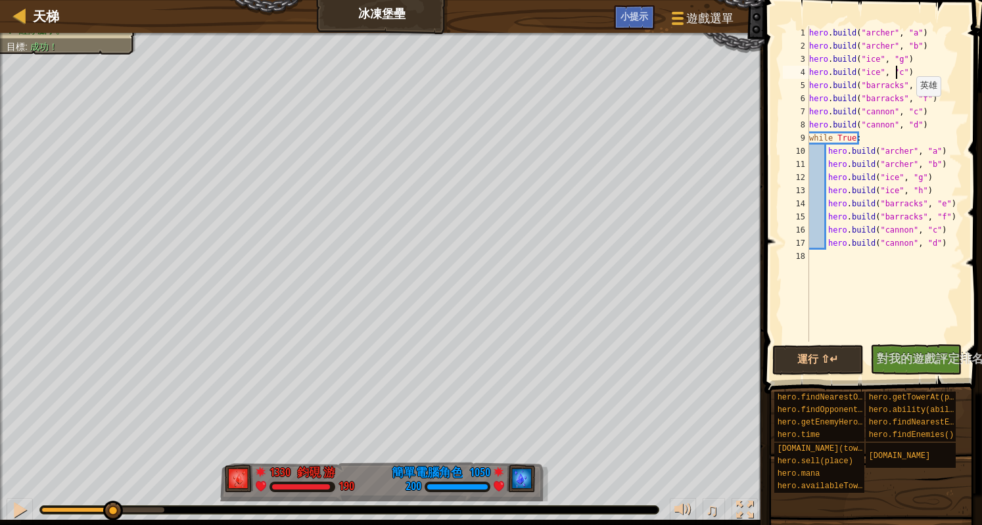
click at [909, 109] on div "hero . build ( "archer" , "a" ) hero . build ( "archer" , "b" ) hero . build ( …" at bounding box center [885, 197] width 156 height 342
type textarea "hero.build("cannon", "h")"
click at [822, 357] on button "運行 ⇧↵" at bounding box center [817, 360] width 91 height 30
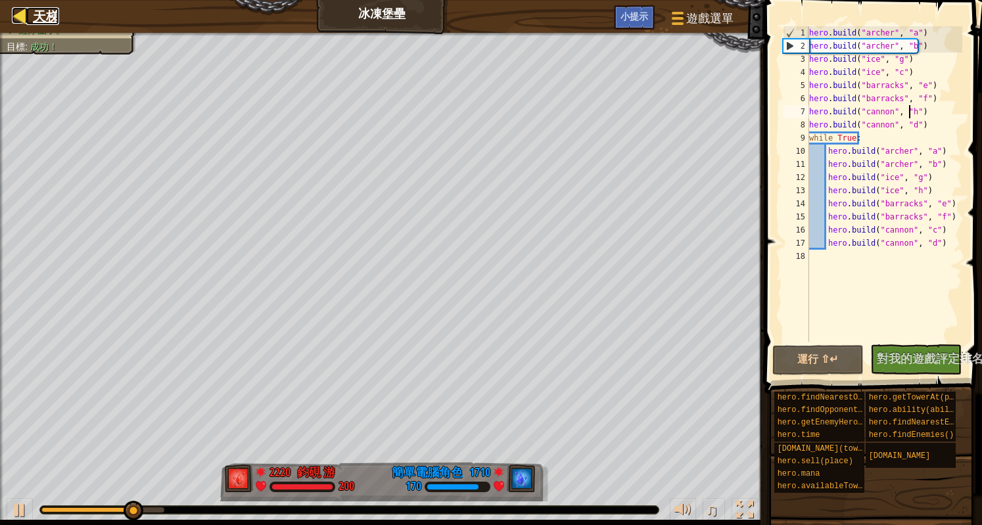
click at [22, 19] on div at bounding box center [20, 15] width 16 height 16
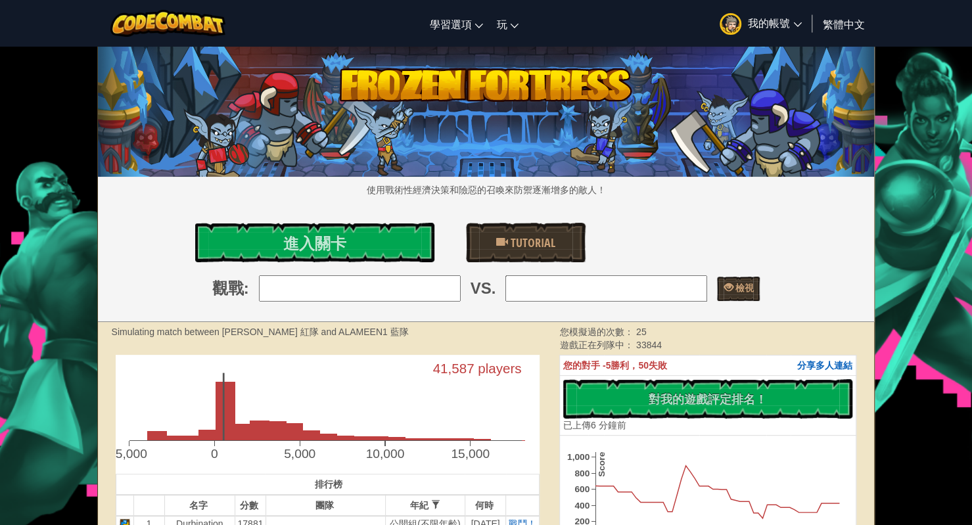
click at [375, 268] on div "使用戰術性經濟決策和險惡的召喚來防禦逐漸增多的敵人！ 進入關卡 Tutorial 觀戰 : VS. 檢視" at bounding box center [486, 184] width 776 height 275
click at [371, 250] on link "進入關卡" at bounding box center [314, 242] width 239 height 39
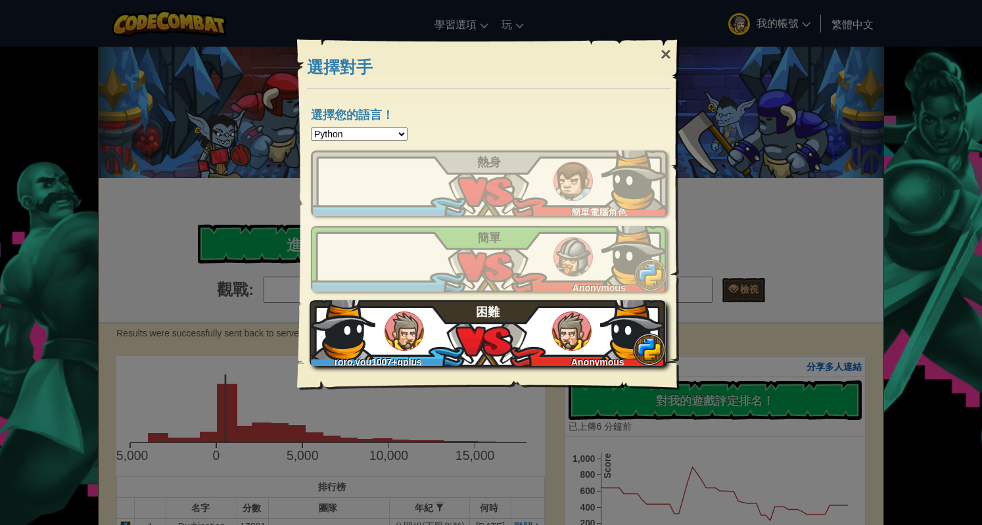
click at [563, 331] on img at bounding box center [571, 331] width 39 height 39
